Goal: Task Accomplishment & Management: Manage account settings

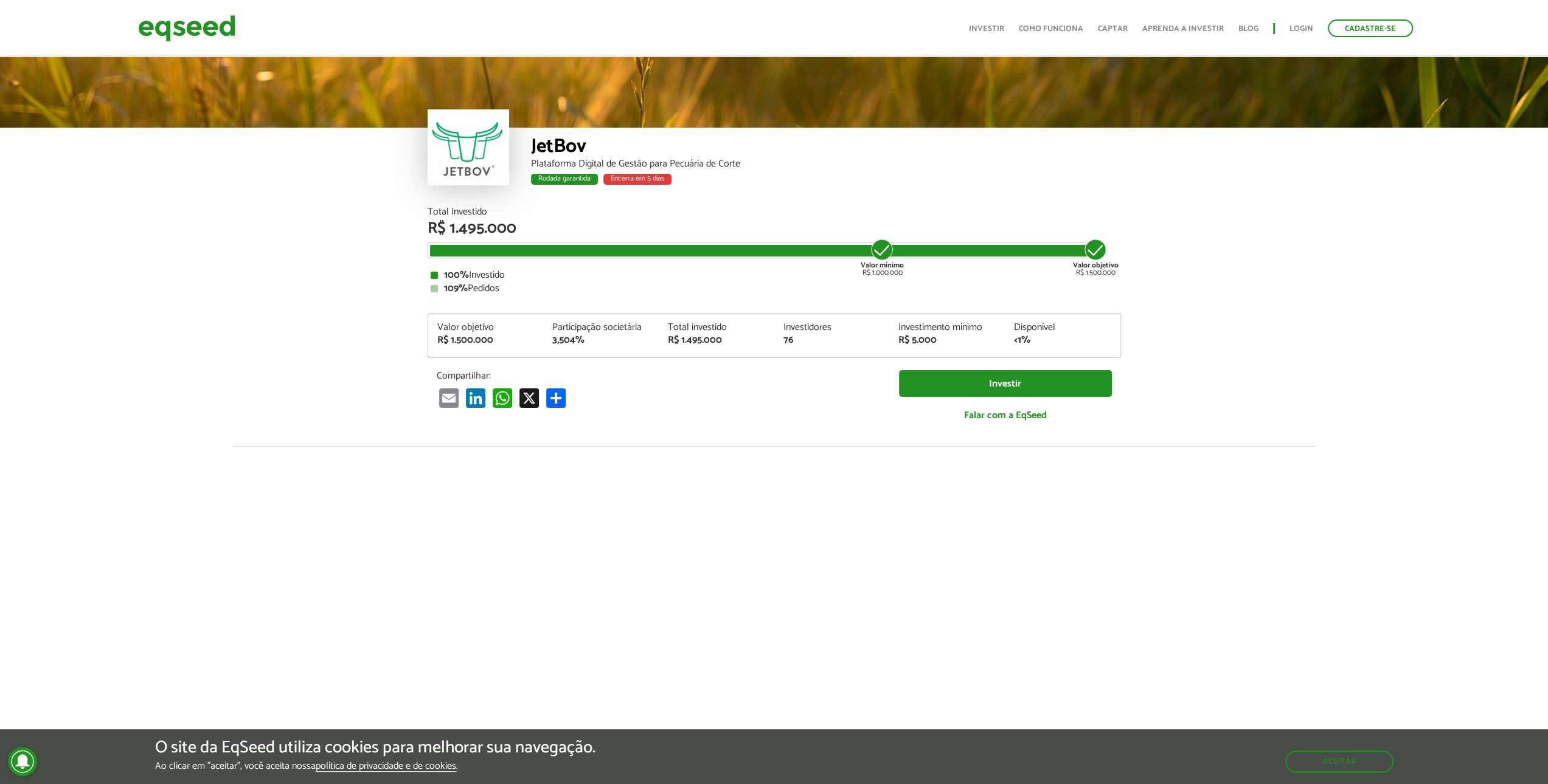
scroll to position [1593, 0]
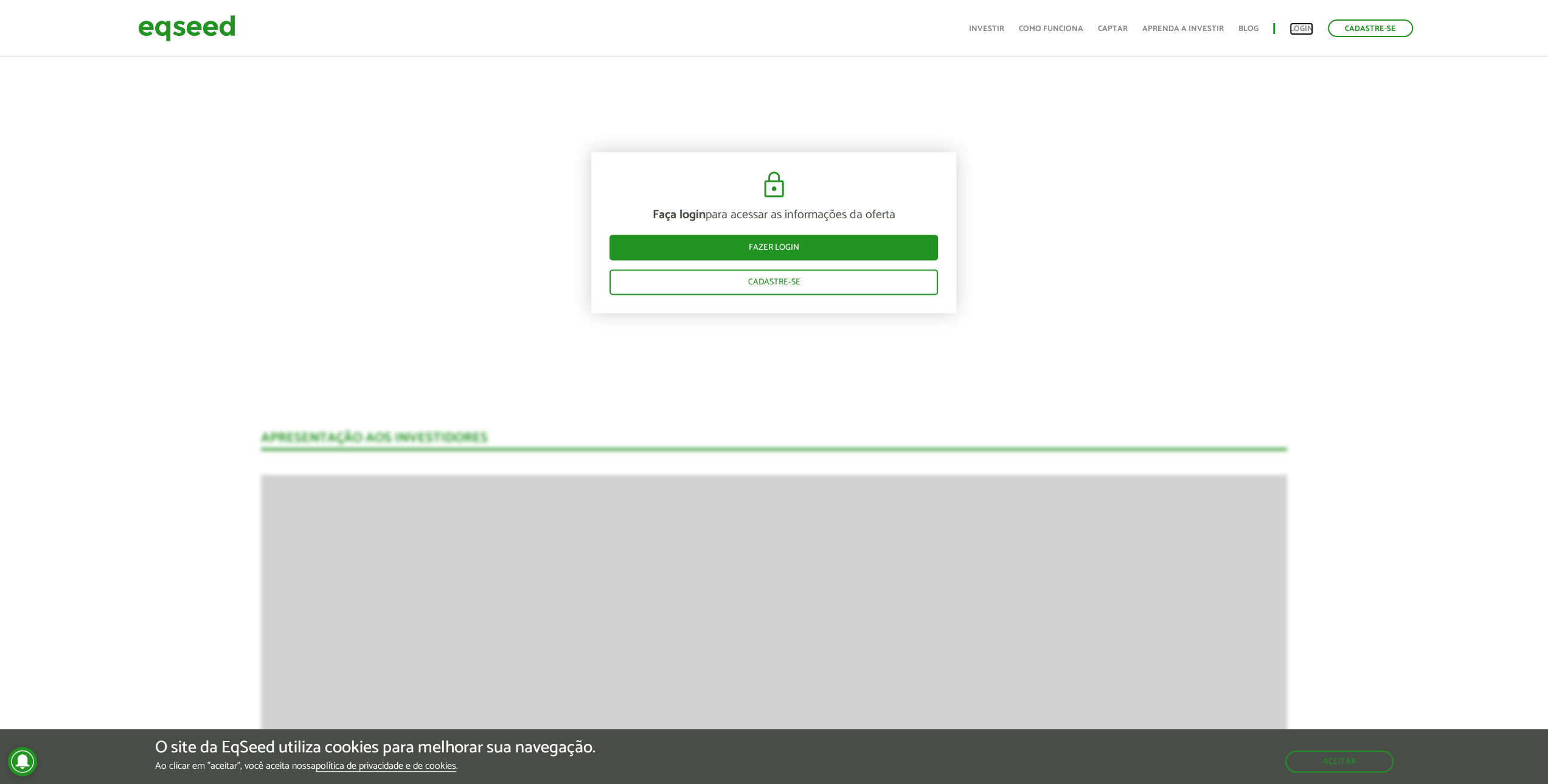
click at [1295, 28] on link "Login" at bounding box center [1301, 29] width 24 height 8
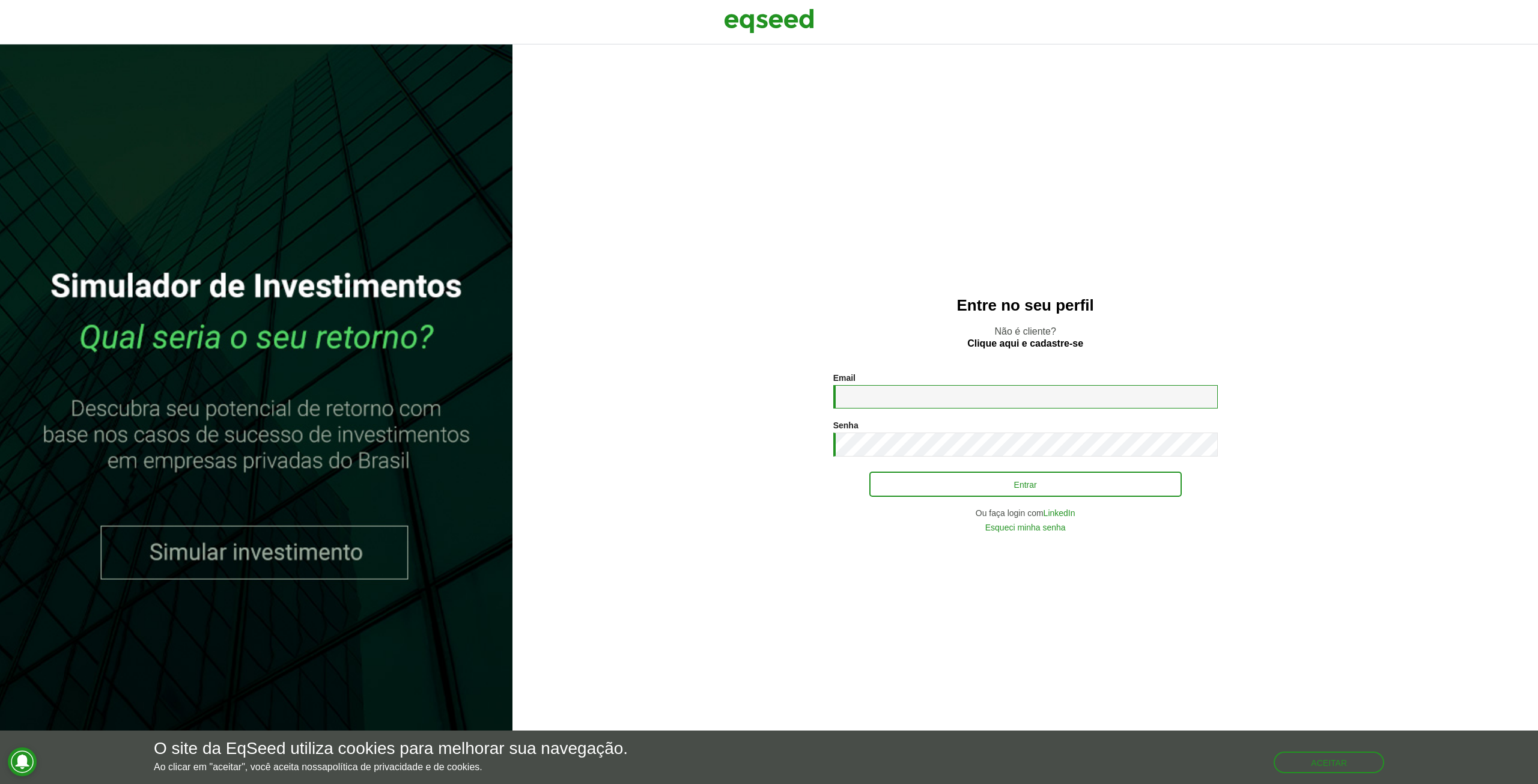
type input "**********"
click at [914, 490] on button "Entrar" at bounding box center [1026, 484] width 312 height 23
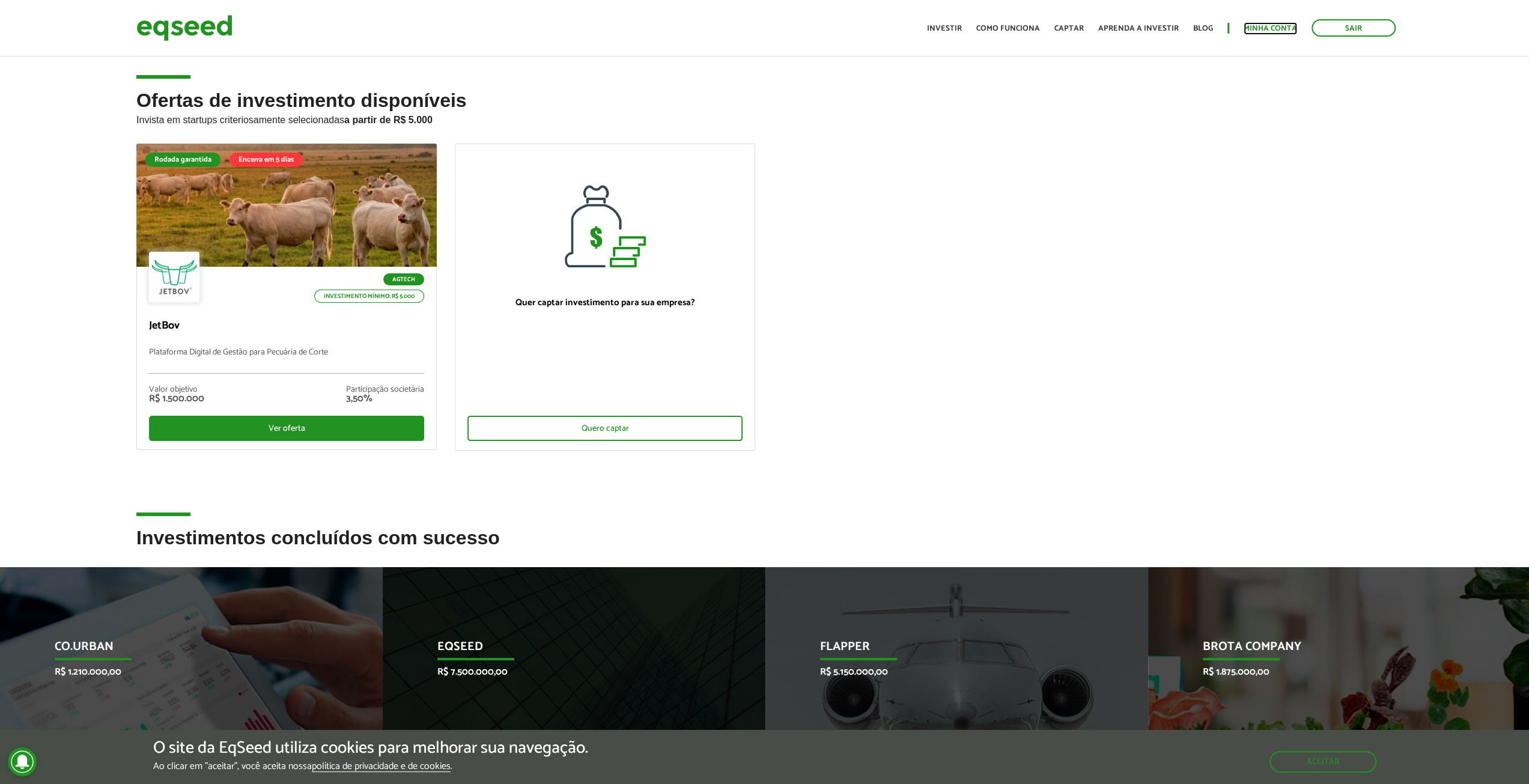
click at [1272, 25] on link "Minha conta" at bounding box center [1270, 29] width 54 height 7
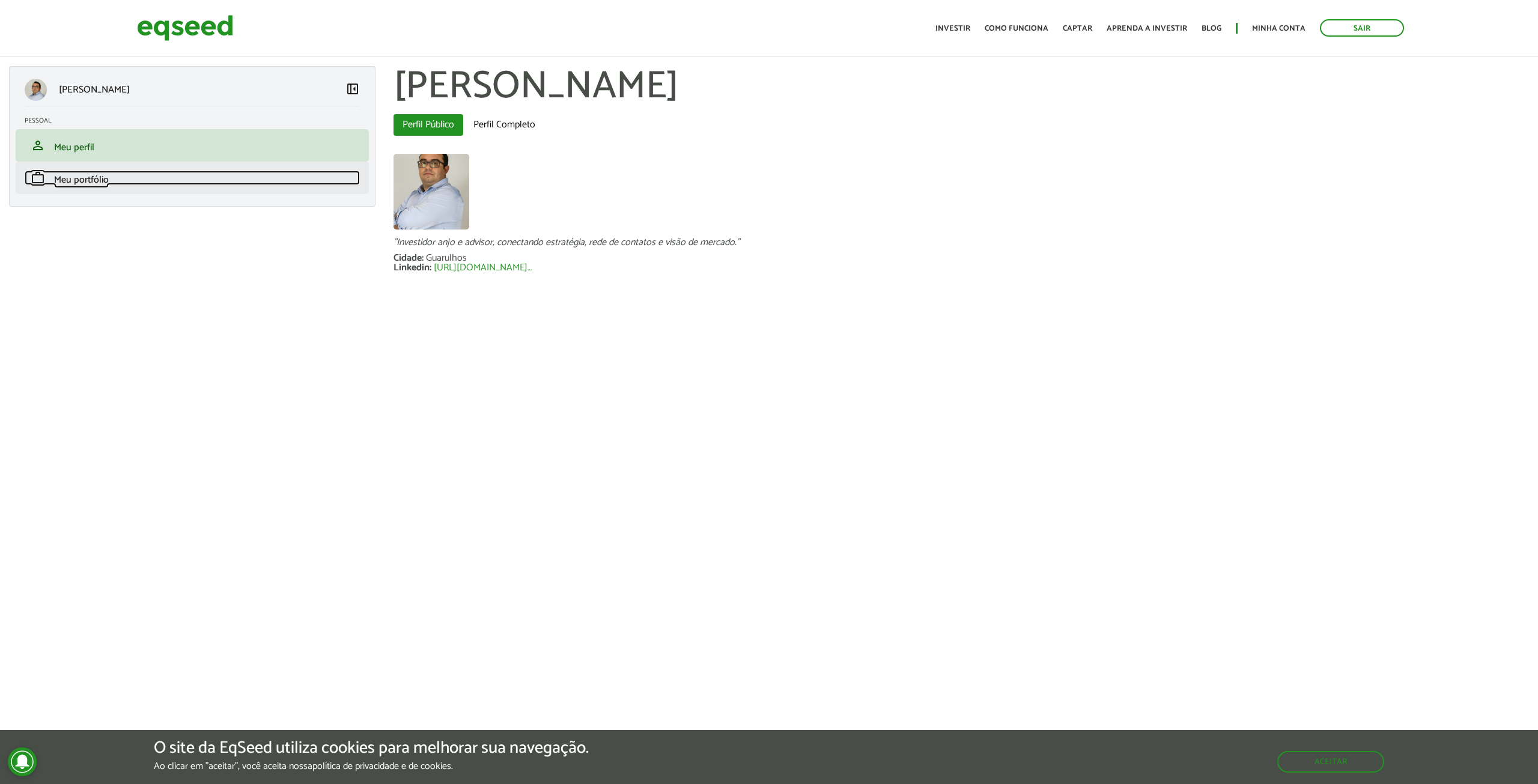
click at [62, 182] on span "Meu portfólio" at bounding box center [81, 179] width 55 height 16
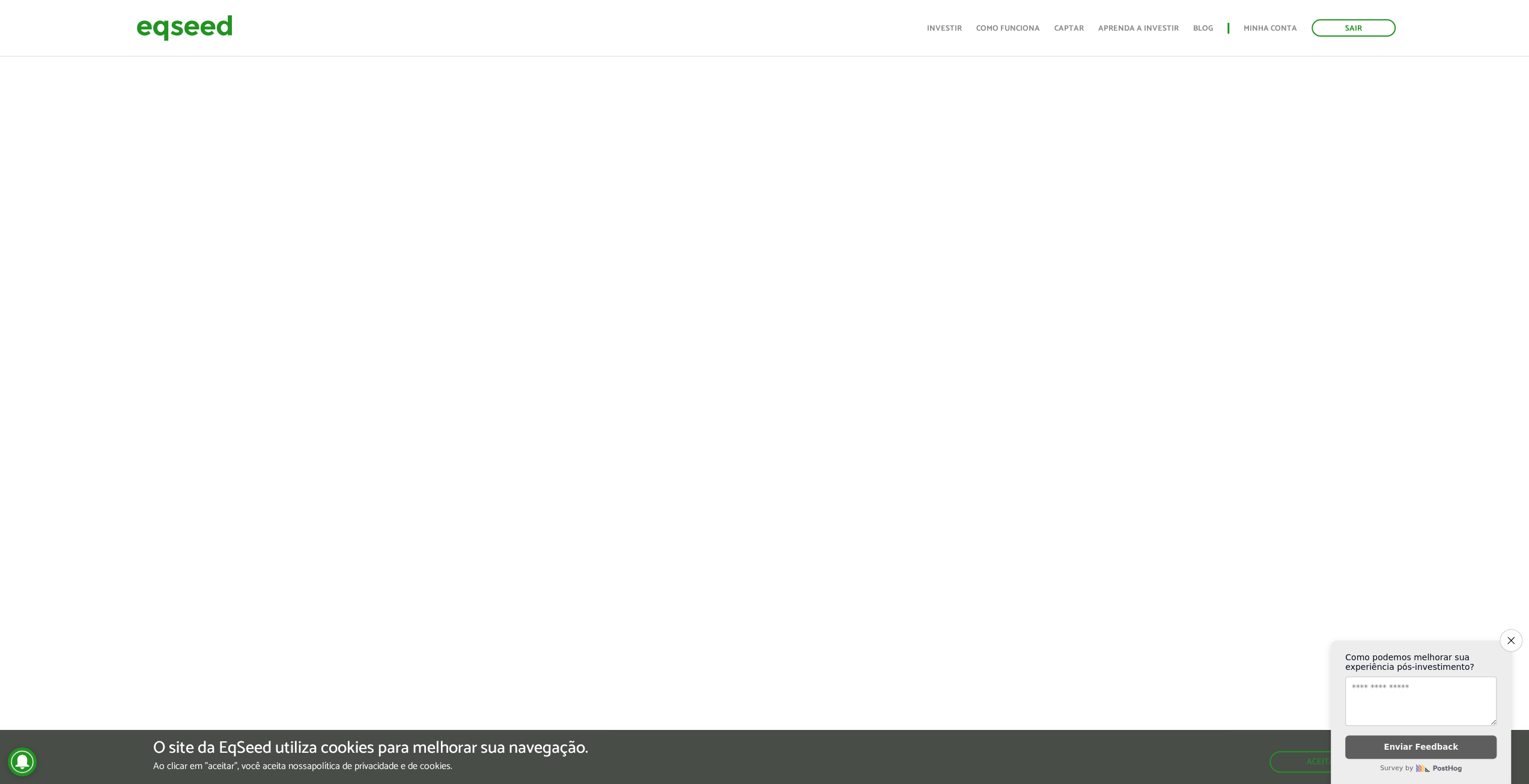
scroll to position [489, 0]
click at [1507, 636] on icon "Close survey" at bounding box center [1510, 640] width 7 height 7
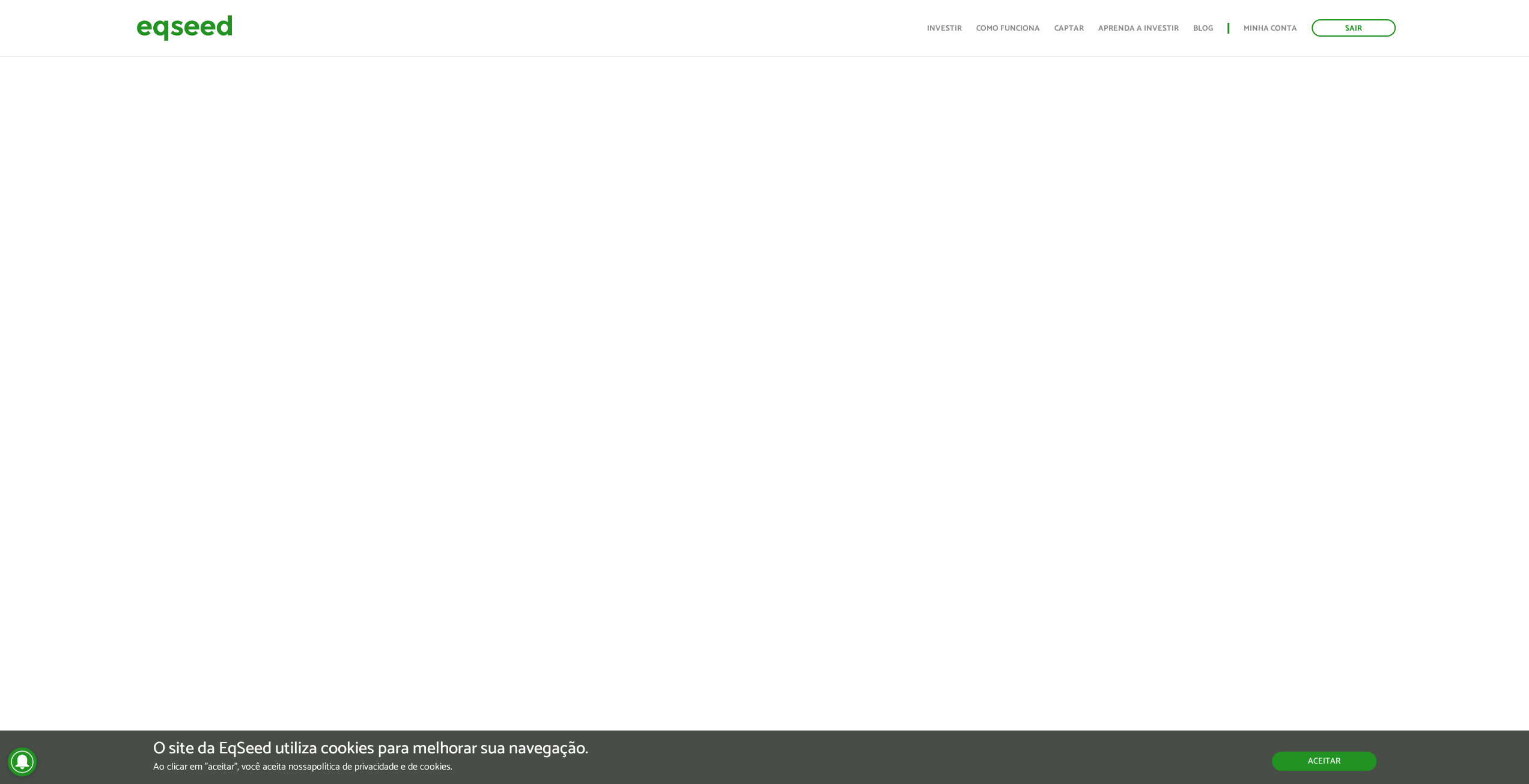
click at [1335, 764] on button "Aceitar" at bounding box center [1324, 761] width 105 height 20
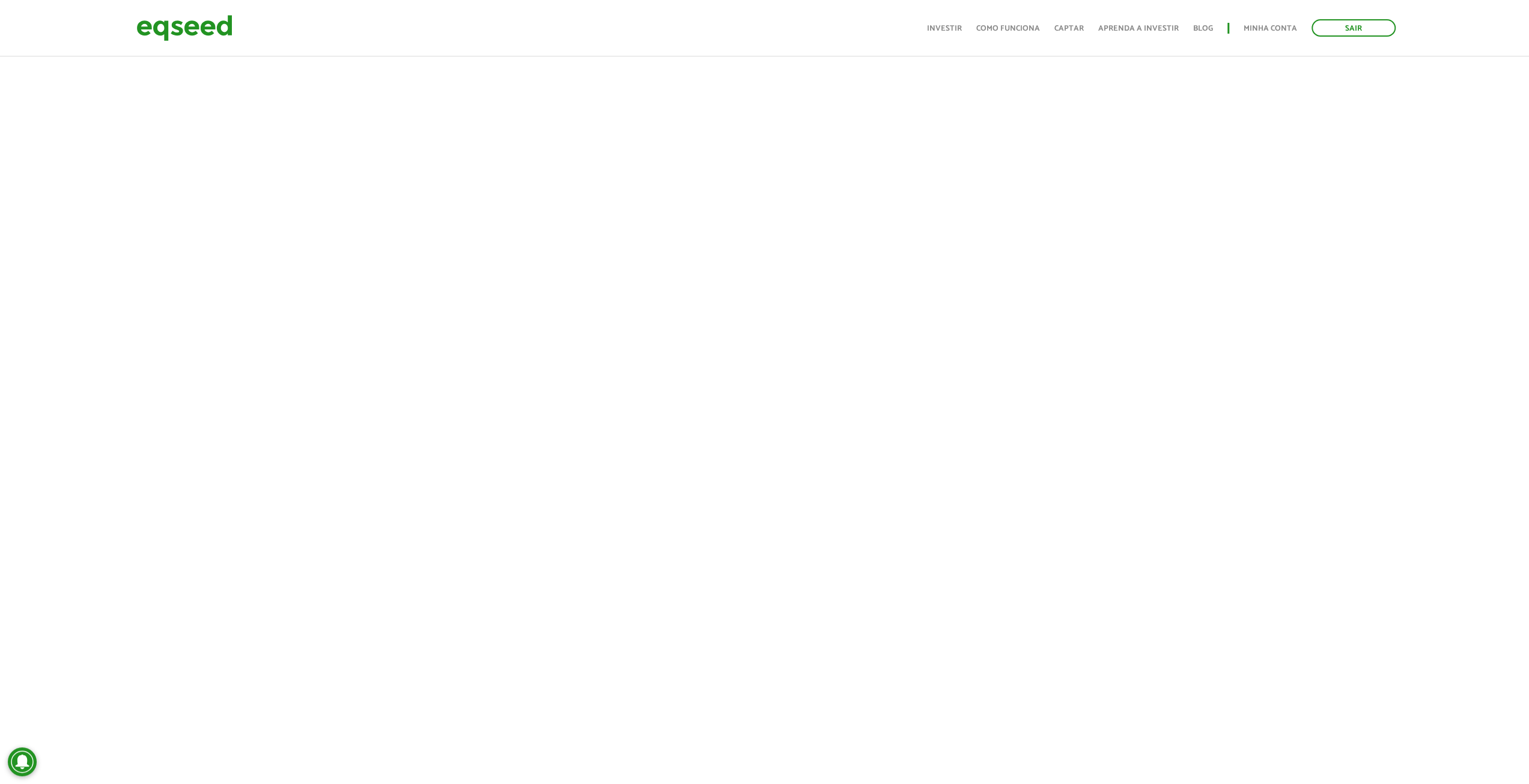
scroll to position [69, 0]
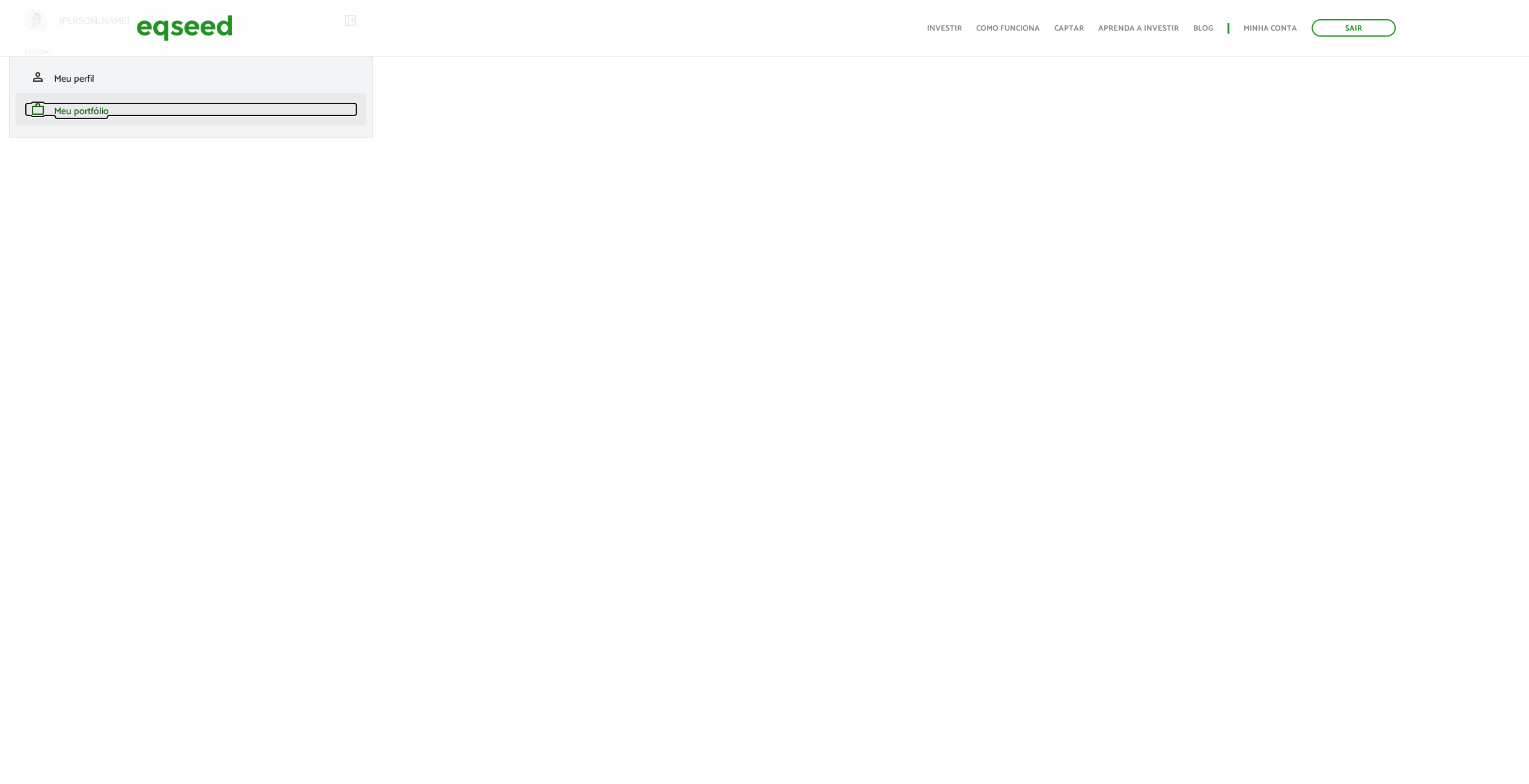
click at [79, 108] on span "Meu portfólio" at bounding box center [81, 111] width 55 height 16
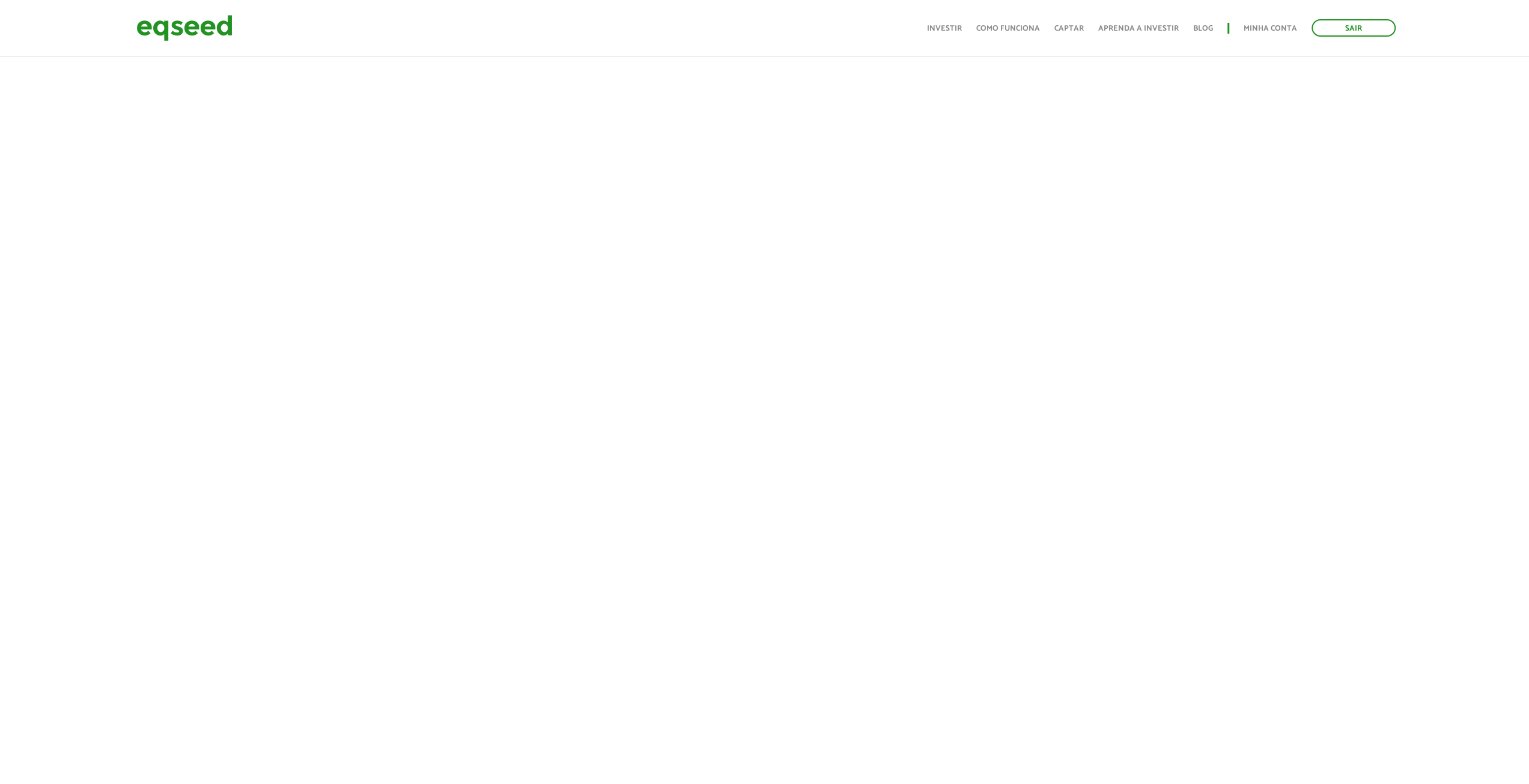
scroll to position [421, 0]
